Goal: Task Accomplishment & Management: Use online tool/utility

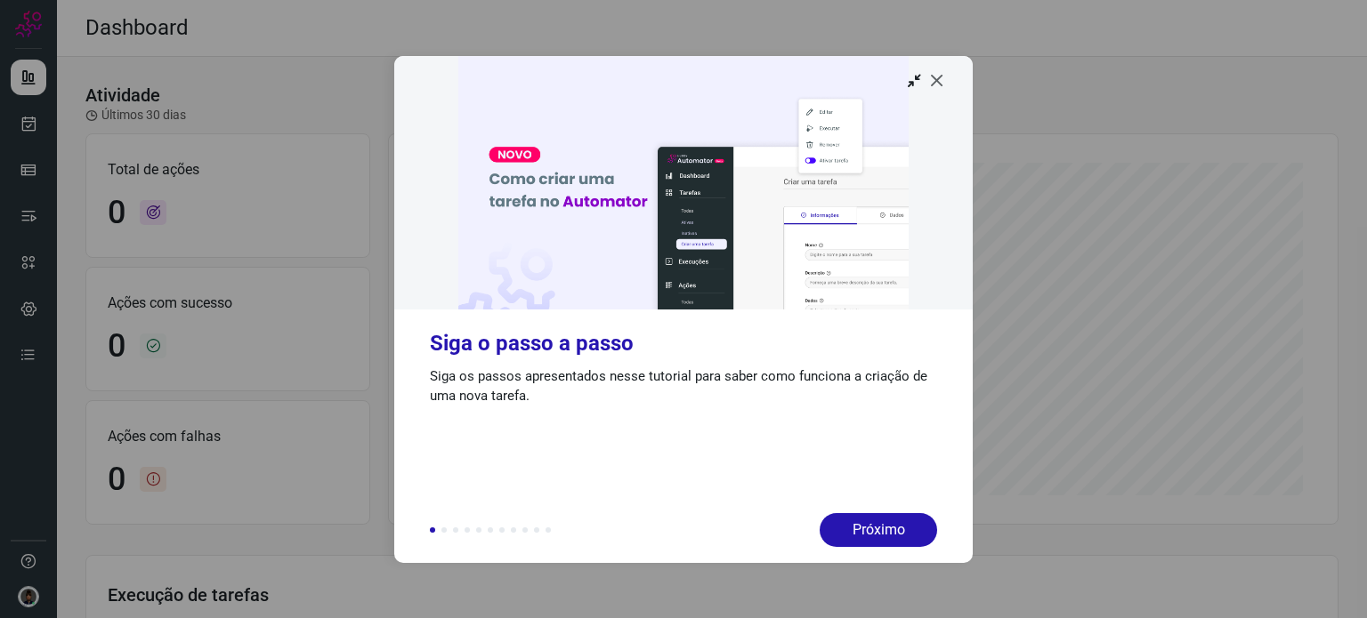
click at [936, 81] on icon at bounding box center [937, 80] width 18 height 18
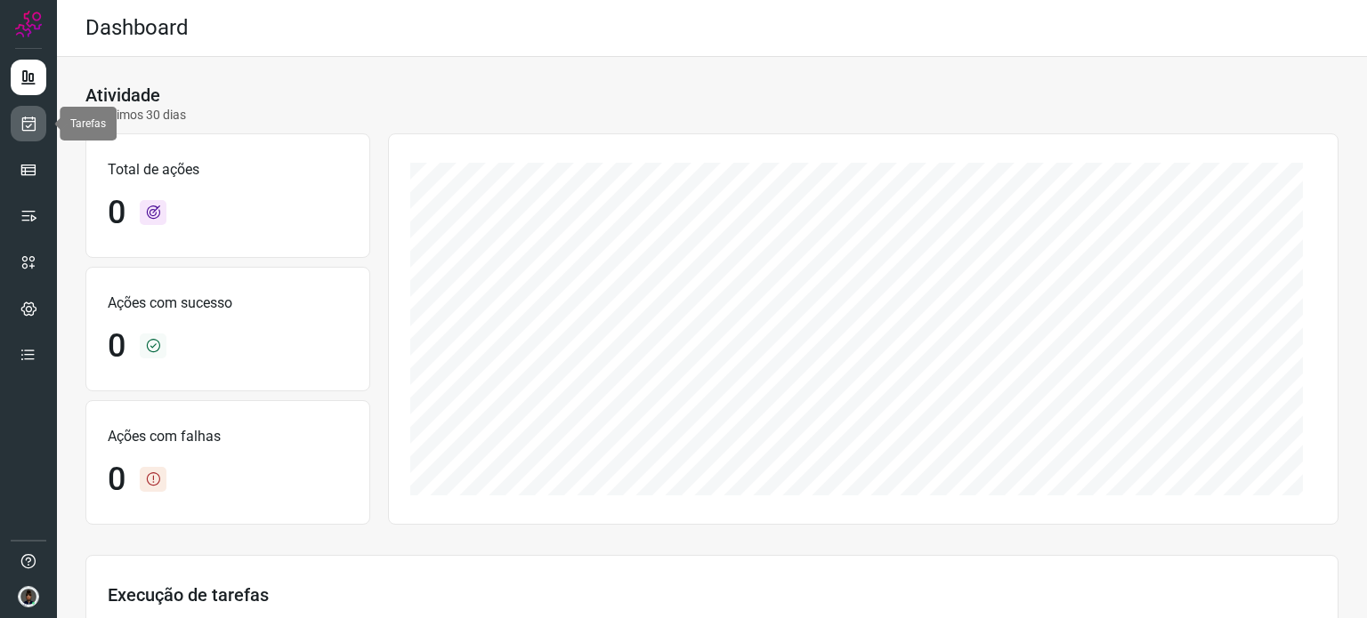
click at [18, 117] on link at bounding box center [29, 124] width 36 height 36
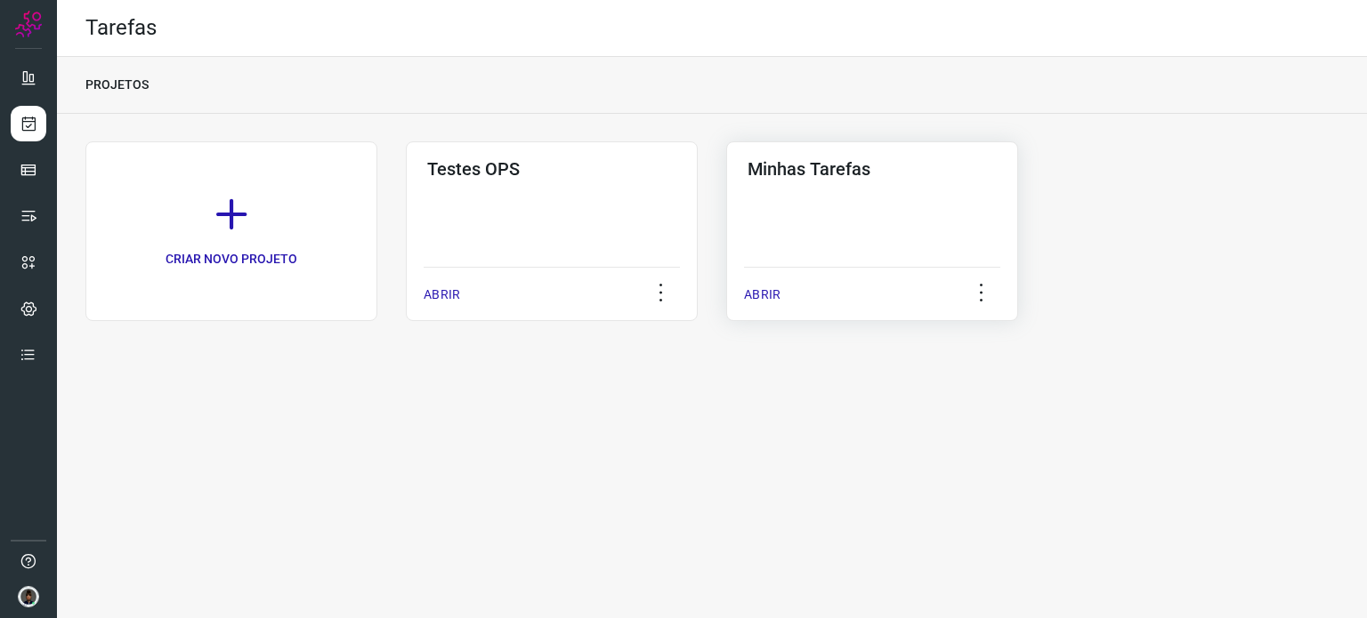
click at [757, 291] on p "ABRIR" at bounding box center [762, 295] width 36 height 19
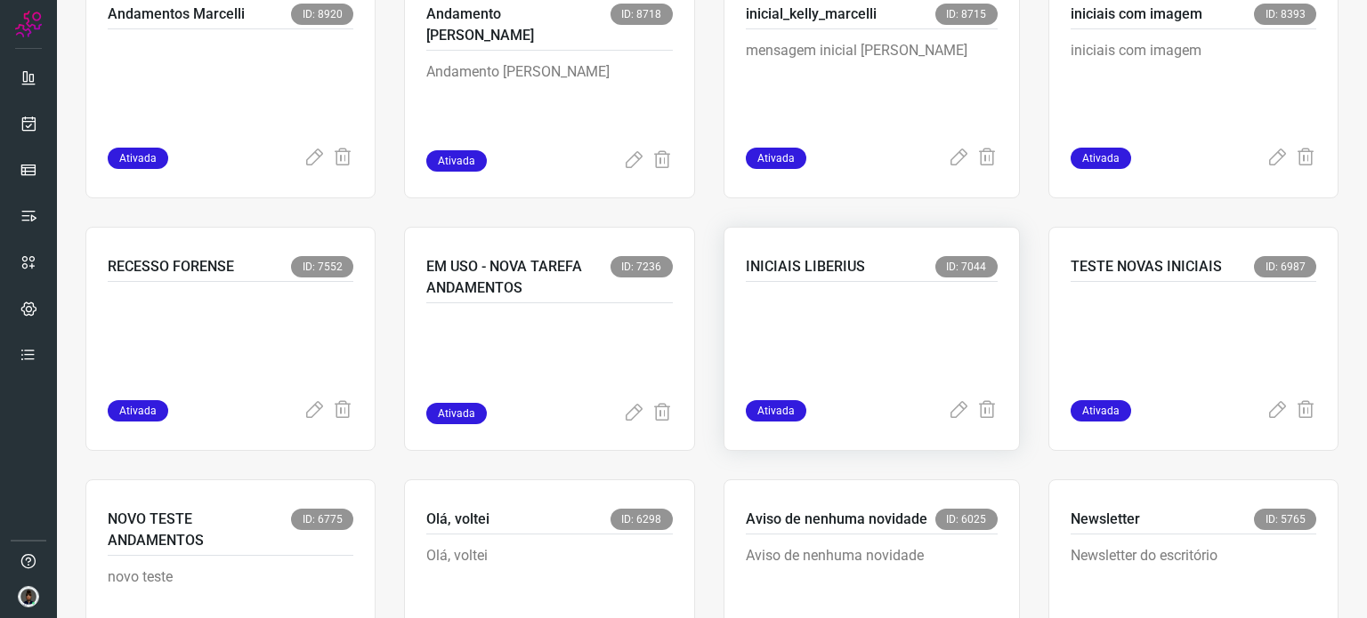
scroll to position [933, 0]
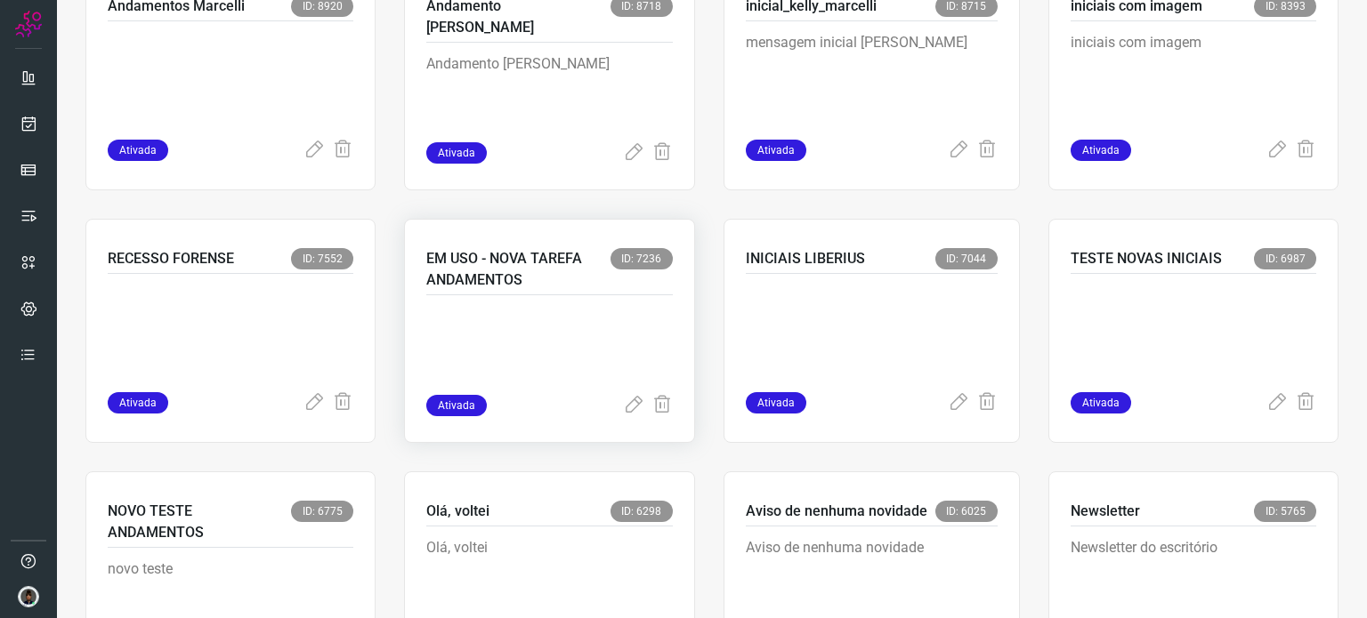
click at [457, 405] on span "Ativada" at bounding box center [456, 405] width 61 height 21
click at [530, 289] on p "EM USO - NOVA TAREFA ANDAMENTOS" at bounding box center [517, 269] width 183 height 43
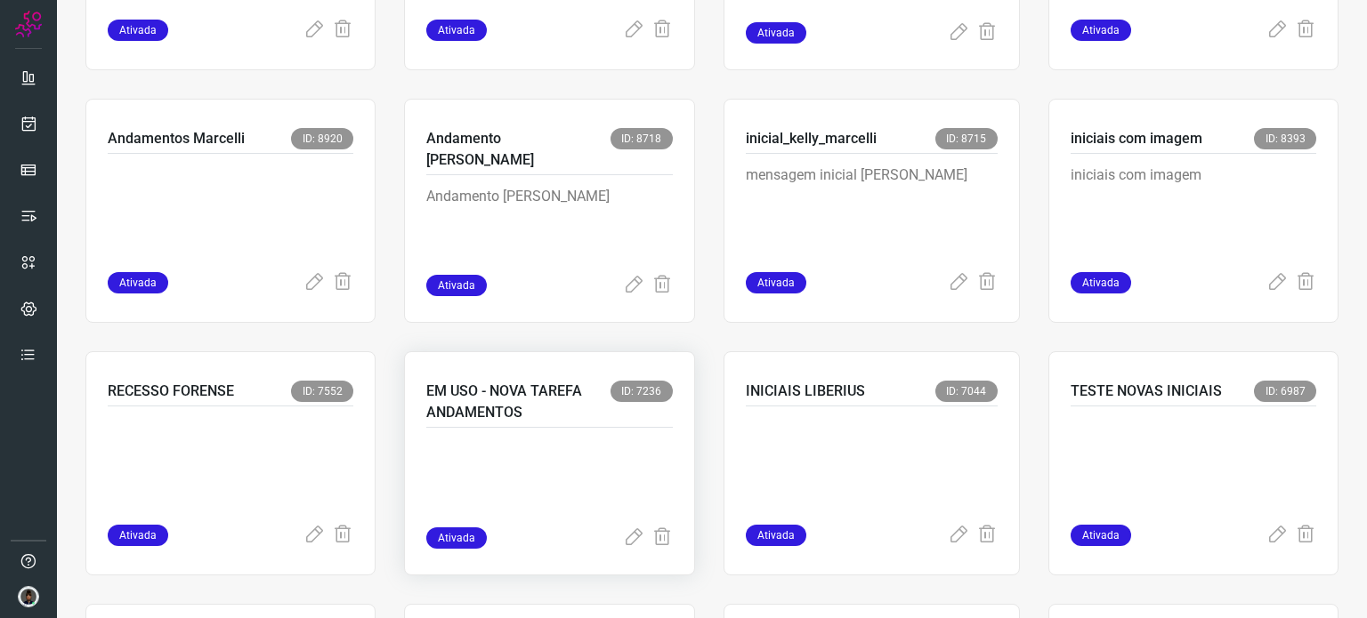
click at [529, 441] on p at bounding box center [549, 483] width 246 height 89
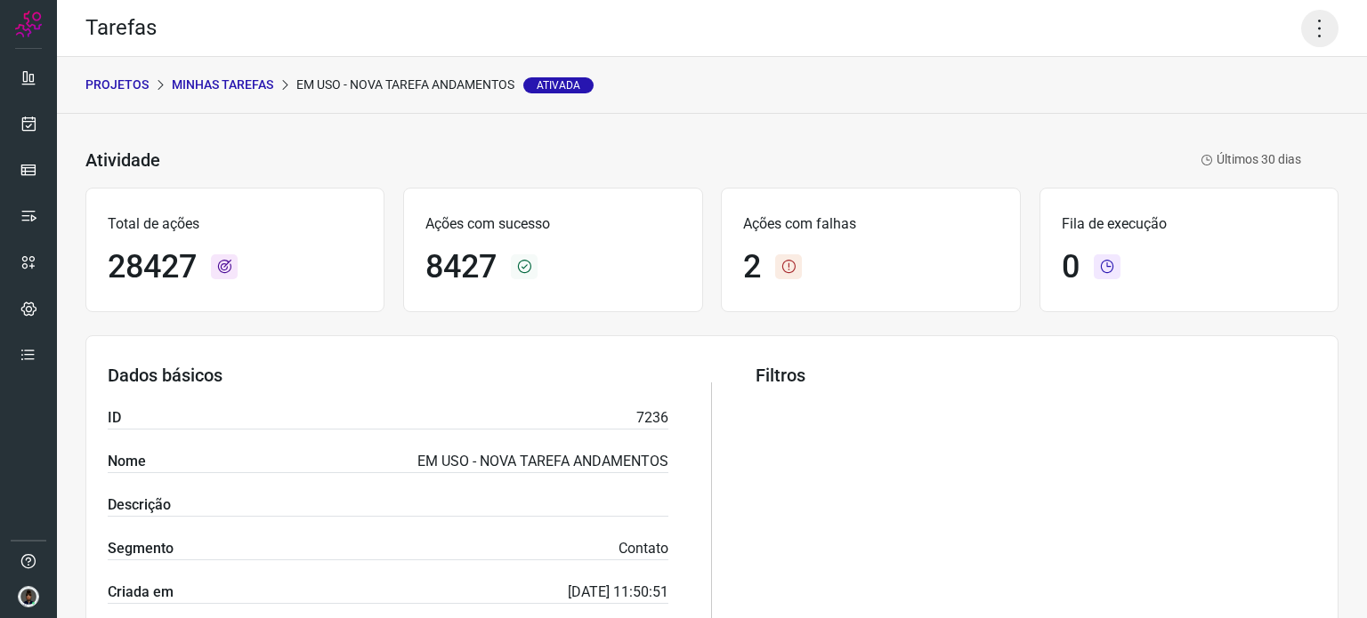
click at [1320, 27] on icon at bounding box center [1319, 28] width 37 height 37
click at [1240, 112] on li "Executar" at bounding box center [1243, 116] width 162 height 28
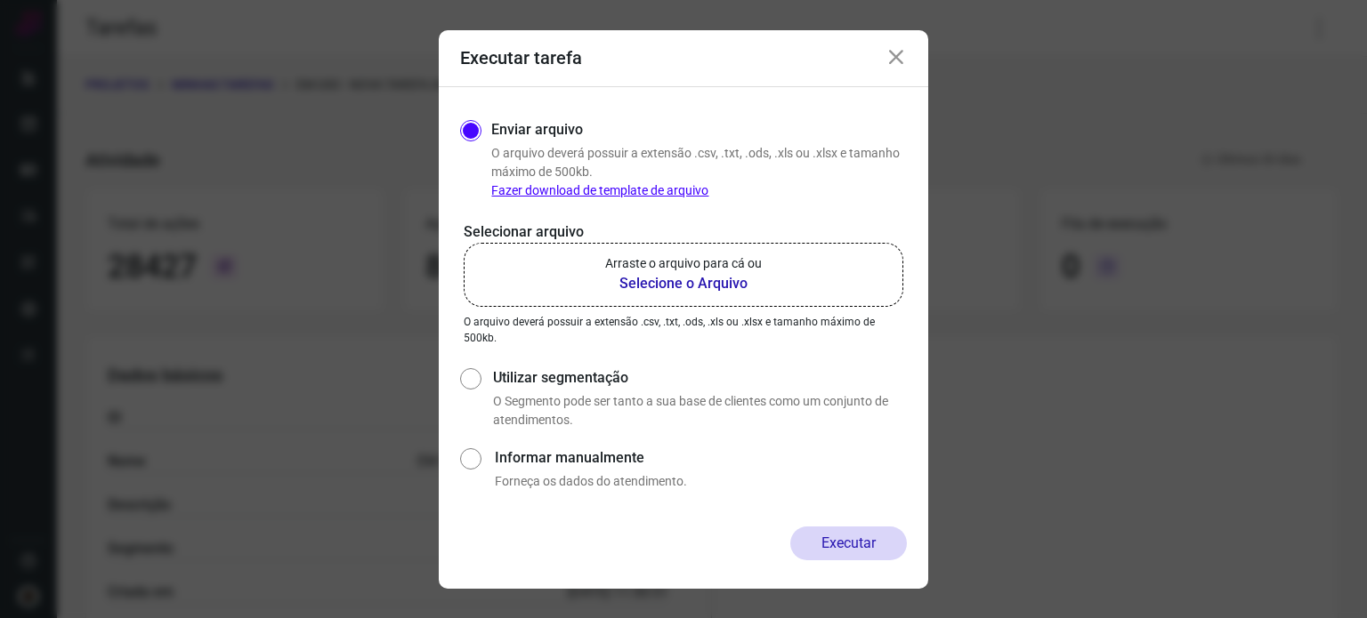
click at [694, 291] on b "Selecione o Arquivo" at bounding box center [683, 283] width 157 height 21
click at [0, 0] on input "Arraste o arquivo para cá ou Selecione o Arquivo" at bounding box center [0, 0] width 0 height 0
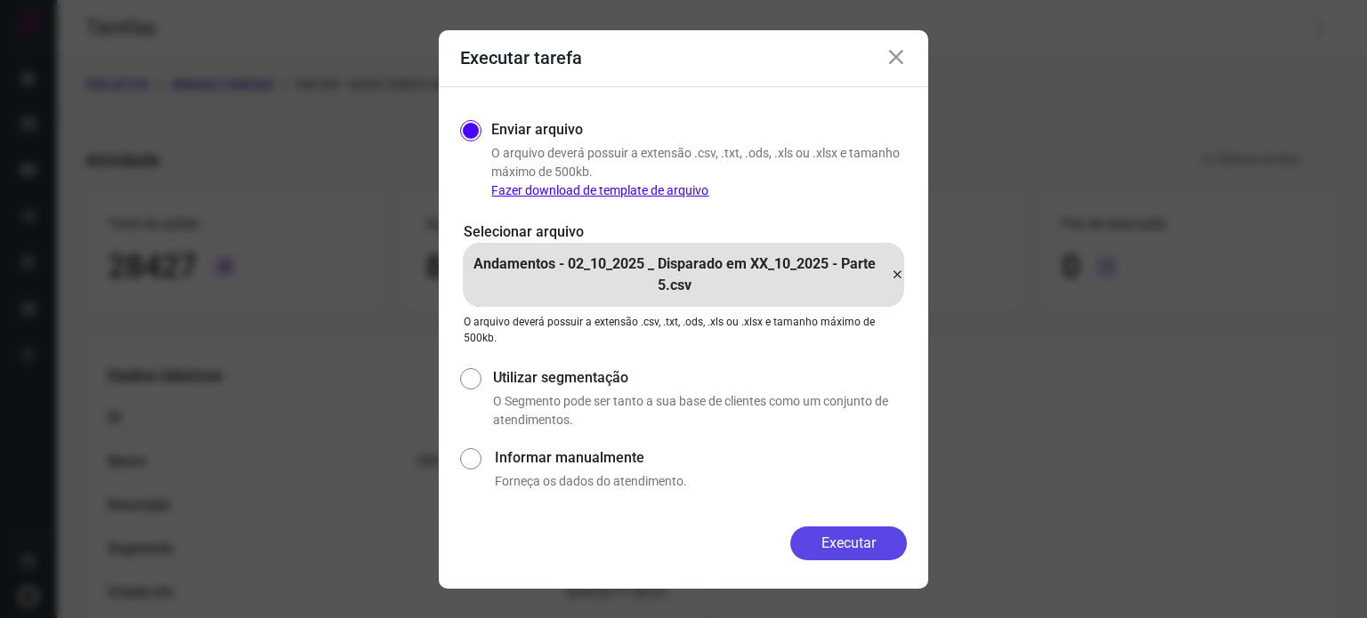
click at [855, 545] on button "Executar" at bounding box center [848, 544] width 117 height 34
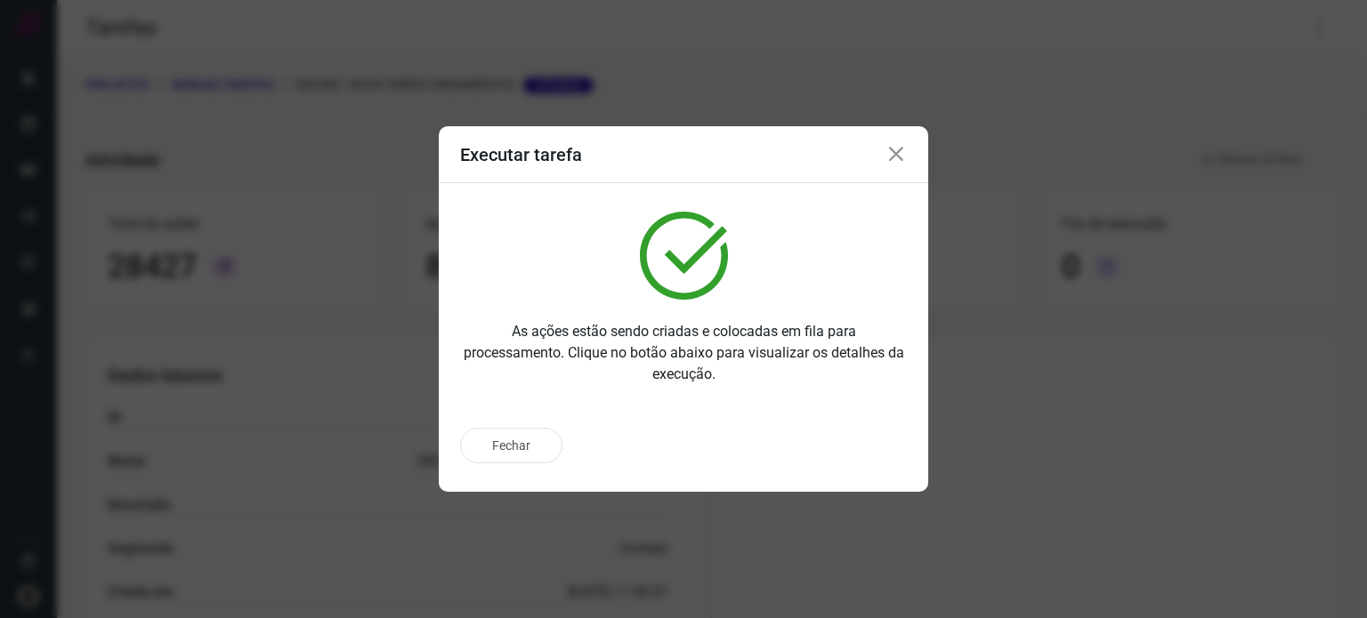
click at [897, 155] on icon at bounding box center [895, 154] width 21 height 21
